Goal: Find contact information: Obtain details needed to contact an individual or organization

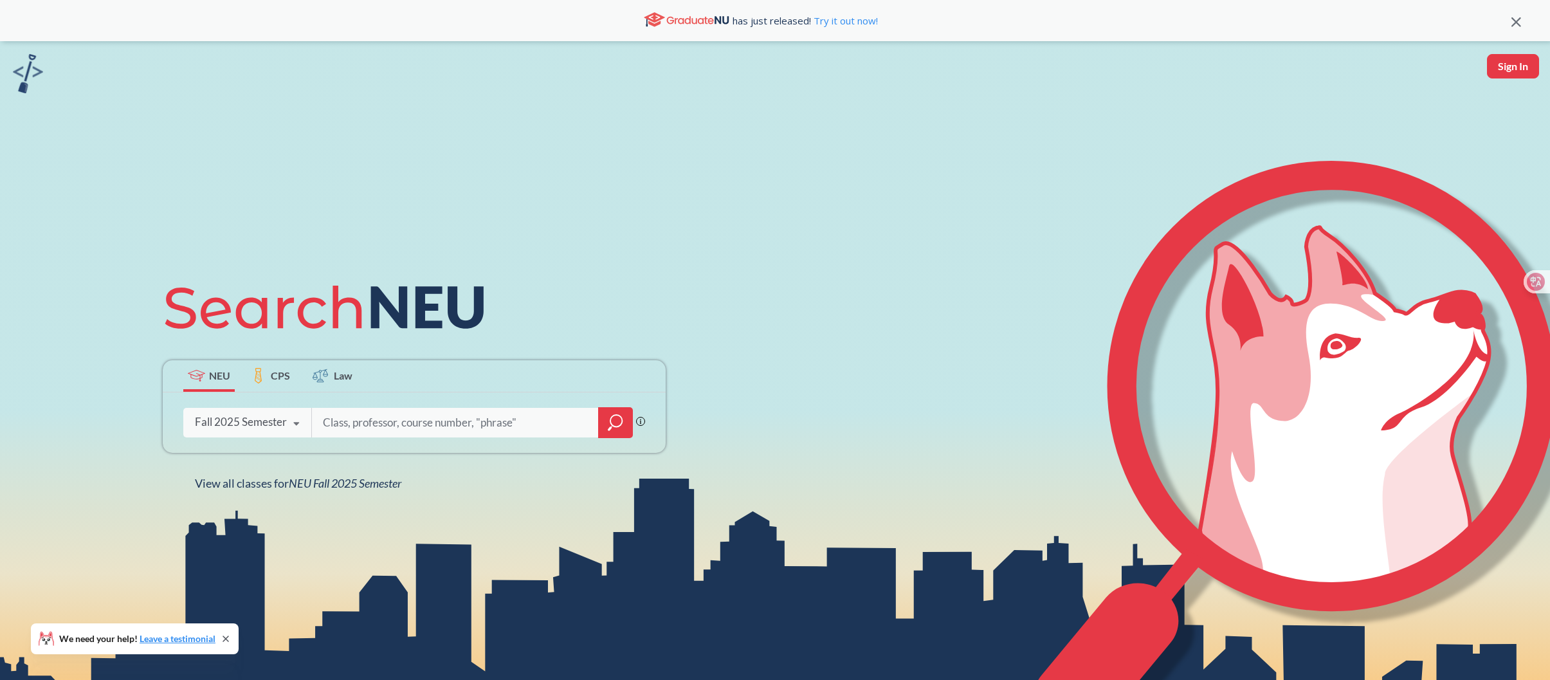
click at [359, 430] on input "search" at bounding box center [456, 422] width 268 height 27
paste input "Natural Language Processing Lecture"
type input "Natural Language Processing Lecture"
click at [610, 418] on icon "magnifying glass" at bounding box center [615, 423] width 15 height 18
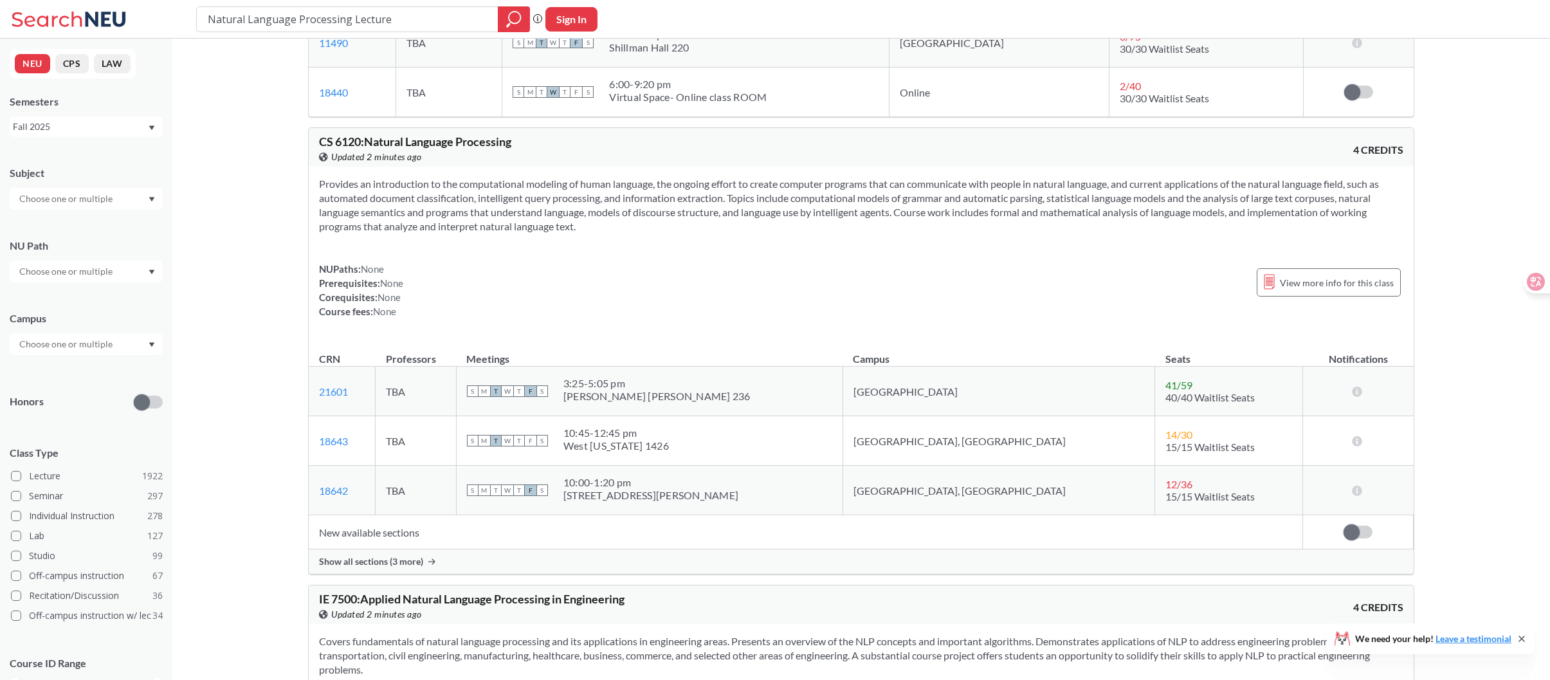
scroll to position [257, 0]
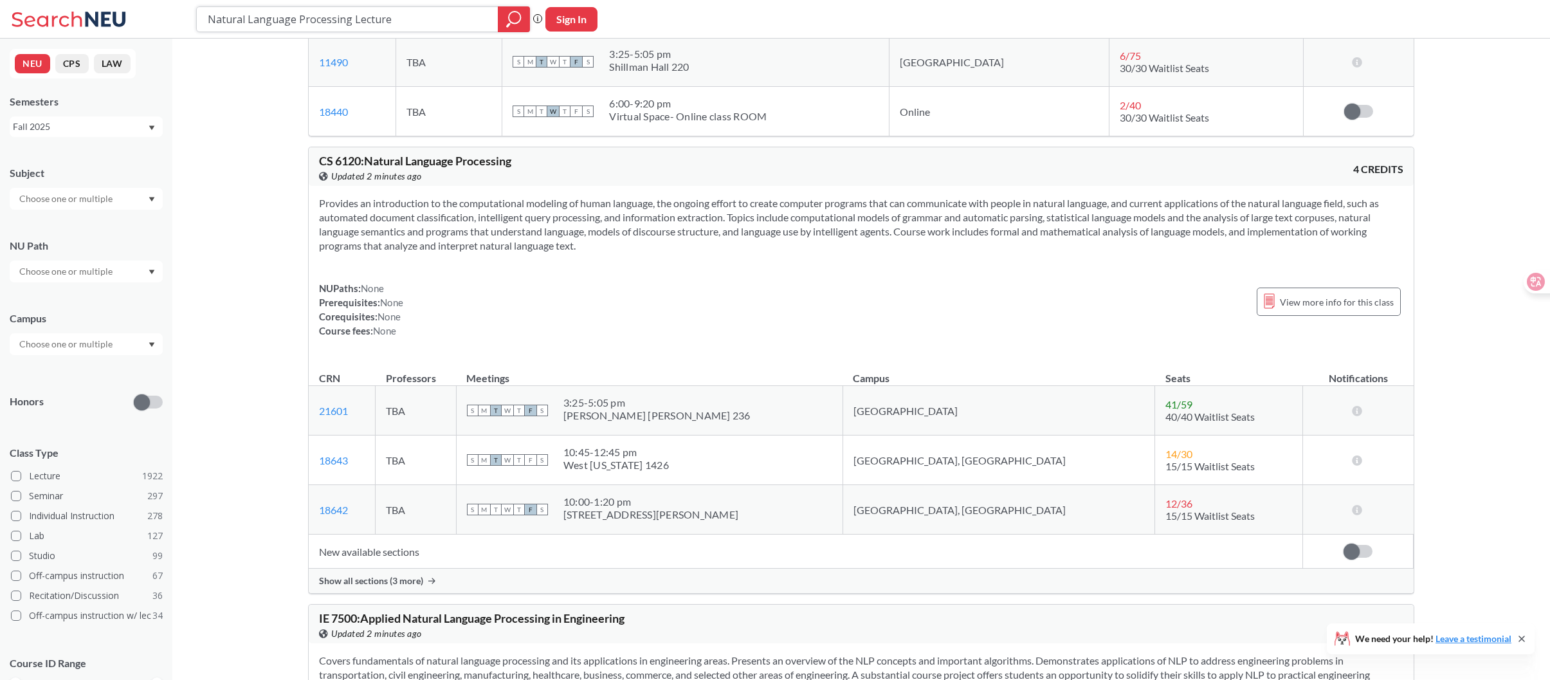
drag, startPoint x: 400, startPoint y: 12, endPoint x: 91, endPoint y: 3, distance: 308.9
click at [91, 3] on div "Natural Language Processing Lecture Phrase search guarantees the exact search a…" at bounding box center [775, 19] width 1550 height 39
paste input "[PERSON_NAME], [PERSON_NAME]"
type input "[PERSON_NAME], [PERSON_NAME]"
click at [512, 23] on icon "magnifying glass" at bounding box center [515, 18] width 12 height 12
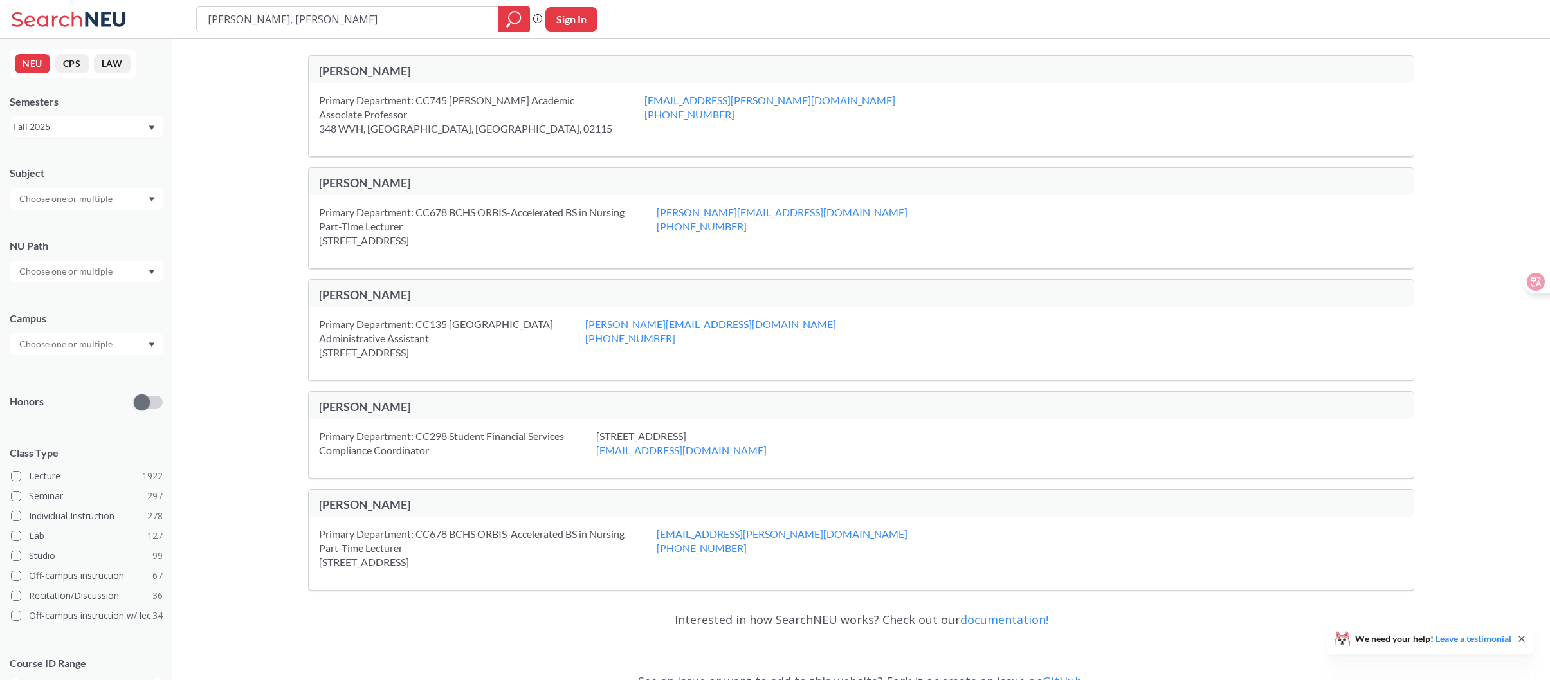
drag, startPoint x: 250, startPoint y: 22, endPoint x: 157, endPoint y: 25, distance: 92.7
click at [157, 25] on div "[PERSON_NAME], [PERSON_NAME] search guarantees the exact search appears in the …" at bounding box center [775, 19] width 1550 height 39
type input "[PERSON_NAME]"
click at [524, 17] on div at bounding box center [514, 19] width 32 height 26
click at [360, 78] on div "[PERSON_NAME]" at bounding box center [590, 72] width 542 height 17
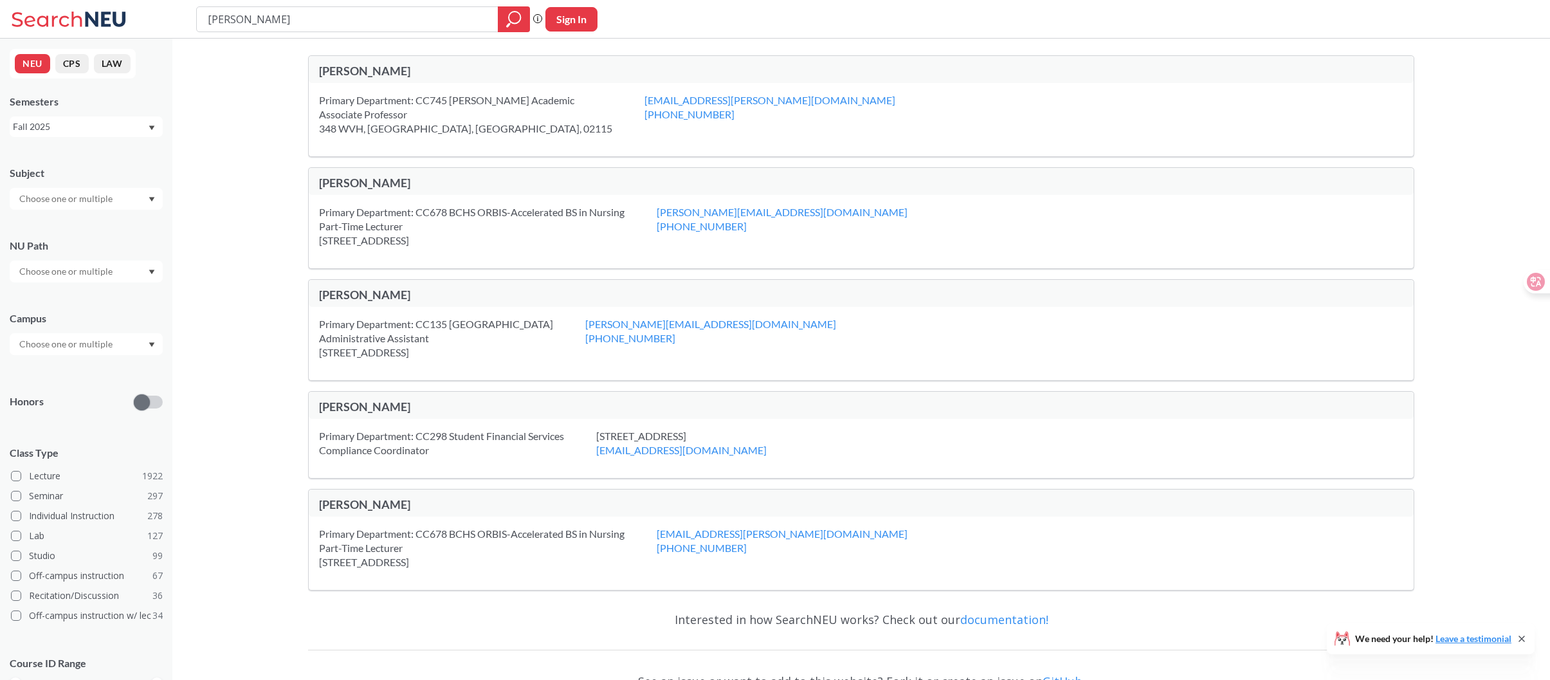
click at [354, 109] on div "Primary Department: CC745 [PERSON_NAME] Academic Associate Professor [STREET_AD…" at bounding box center [482, 114] width 326 height 42
click at [376, 109] on div "Primary Department: CC745 [PERSON_NAME] Academic Associate Professor [STREET_AD…" at bounding box center [482, 114] width 326 height 42
drag, startPoint x: 341, startPoint y: 32, endPoint x: 172, endPoint y: 34, distance: 168.6
click at [172, 34] on div "[PERSON_NAME] search guarantees the exact search appears in the results. Ex. If…" at bounding box center [775, 19] width 1550 height 39
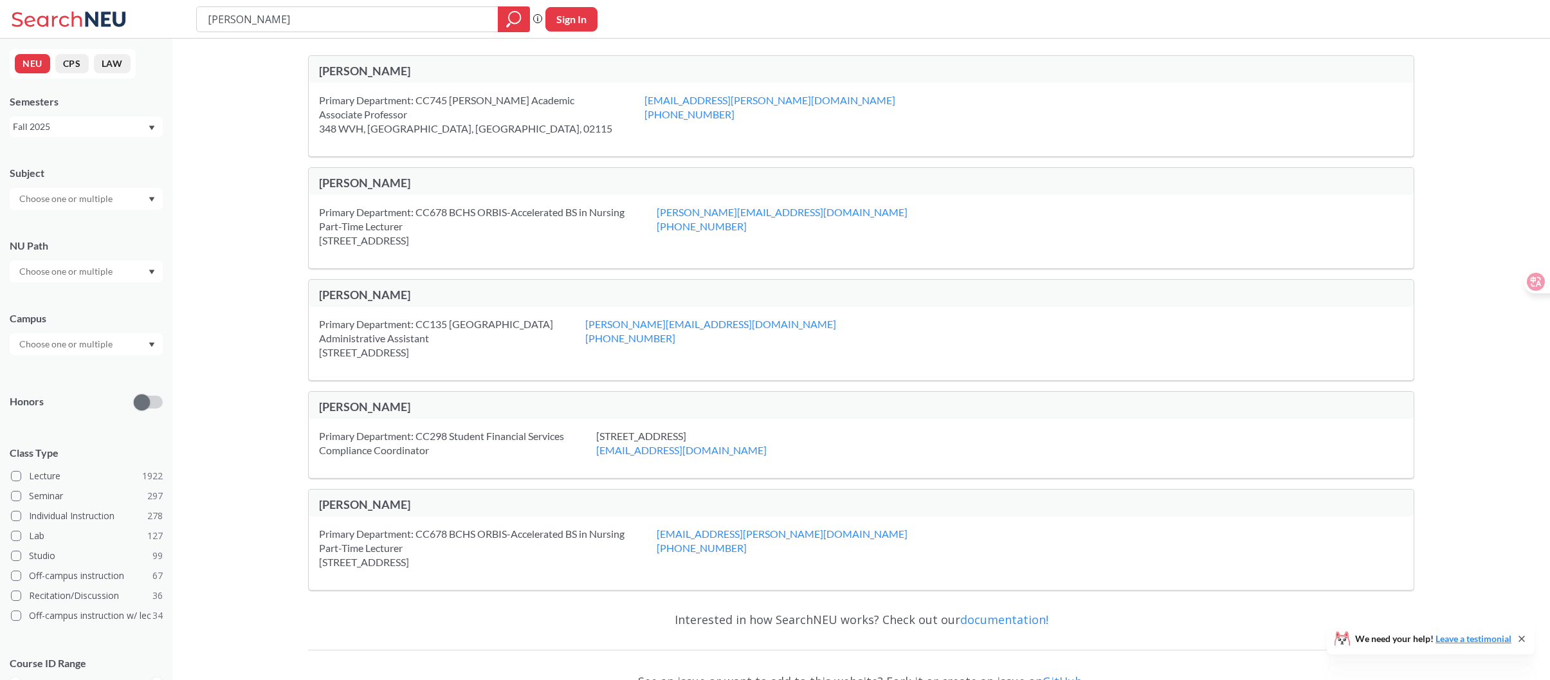
click at [266, 32] on div "[PERSON_NAME] search guarantees the exact search appears in the results. Ex. If…" at bounding box center [775, 19] width 1550 height 39
drag, startPoint x: 289, startPoint y: 26, endPoint x: 207, endPoint y: 30, distance: 81.8
click at [207, 30] on div "[PERSON_NAME]" at bounding box center [363, 19] width 334 height 26
